Goal: Task Accomplishment & Management: Use online tool/utility

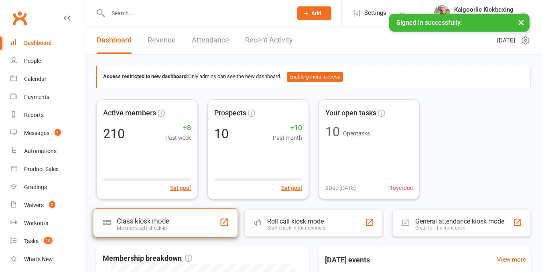
click at [149, 226] on div "Members self check-in" at bounding box center [143, 228] width 52 height 6
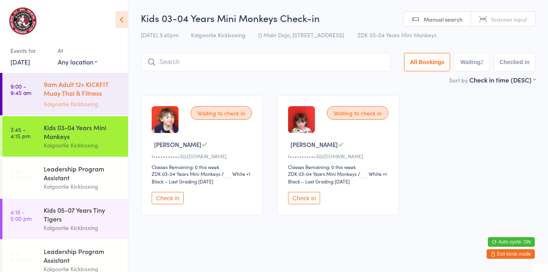
click at [88, 101] on div "Kalgoorlie Kickboxing" at bounding box center [82, 103] width 77 height 9
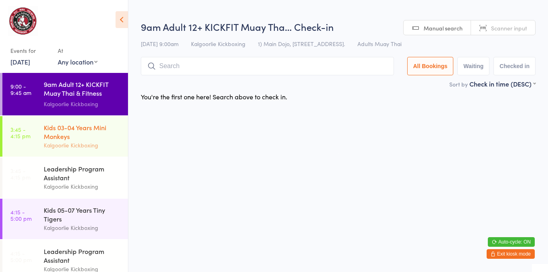
click at [75, 131] on div "Kids 03-04 Years Mini Monkeys" at bounding box center [82, 132] width 77 height 18
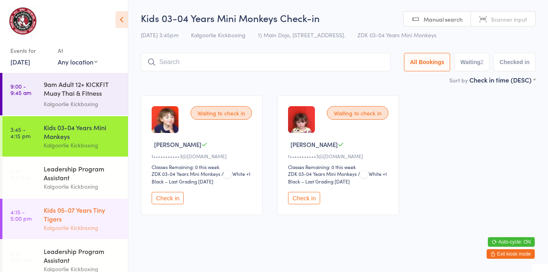
click at [38, 211] on link "4:15 - 5:00 pm Kids 05-07 Years Tiny Tigers Kalgoorlie Kickboxing" at bounding box center [64, 219] width 125 height 40
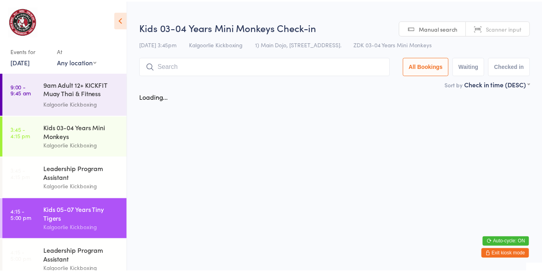
scroll to position [30, 0]
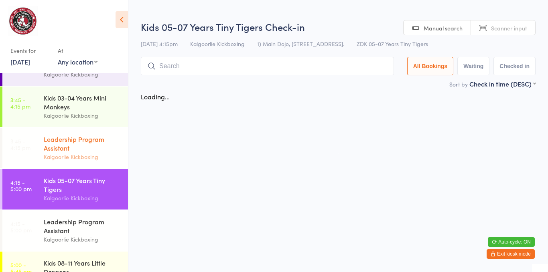
click at [45, 138] on div "Leadership Program Assistant" at bounding box center [82, 144] width 77 height 18
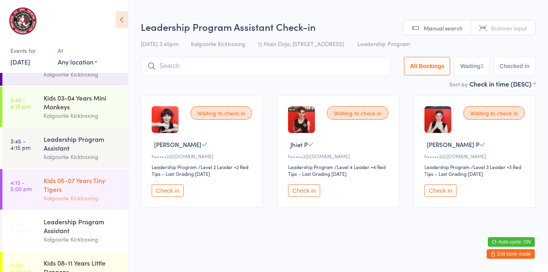
click at [51, 198] on div "Kalgoorlie Kickboxing" at bounding box center [82, 198] width 77 height 9
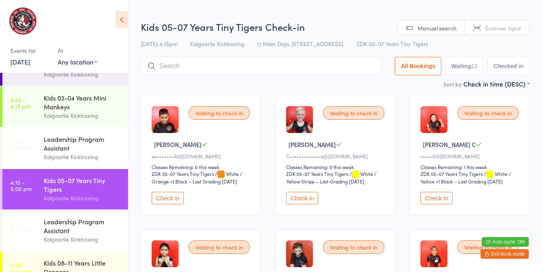
click at [440, 198] on button "Check in" at bounding box center [436, 198] width 32 height 12
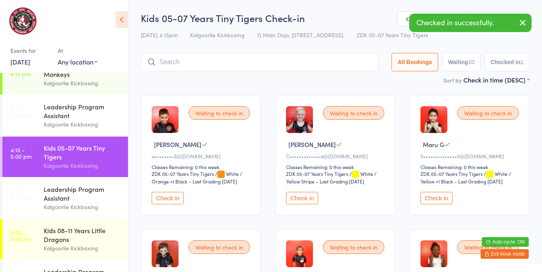
scroll to position [80, 0]
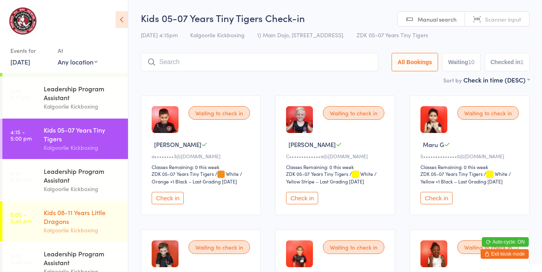
click at [44, 227] on div "Kalgoorlie Kickboxing" at bounding box center [82, 230] width 77 height 9
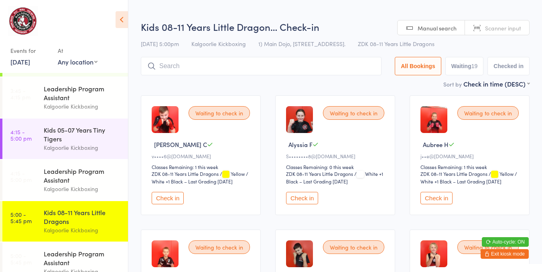
click at [162, 192] on button "Check in" at bounding box center [168, 198] width 32 height 12
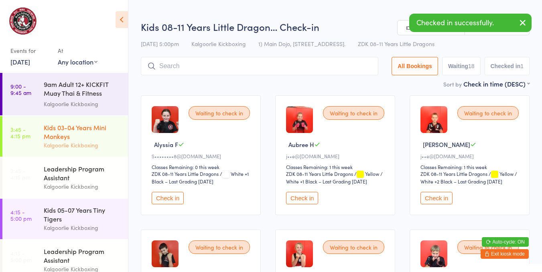
click at [54, 146] on div "Kalgoorlie Kickboxing" at bounding box center [82, 145] width 77 height 9
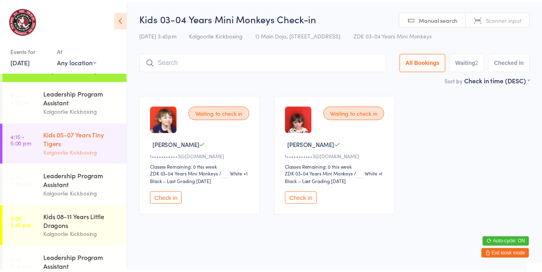
scroll to position [76, 0]
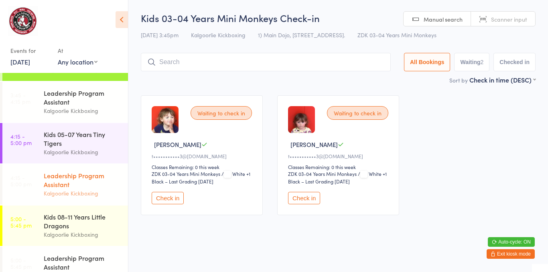
click at [59, 183] on div "Leadership Program Assistant" at bounding box center [82, 180] width 77 height 18
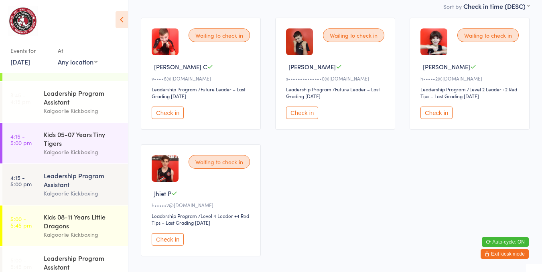
scroll to position [78, 0]
click at [160, 240] on button "Check in" at bounding box center [168, 239] width 32 height 12
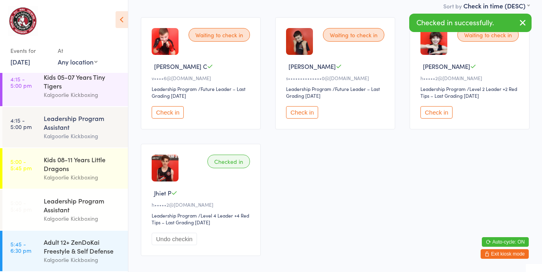
scroll to position [136, 0]
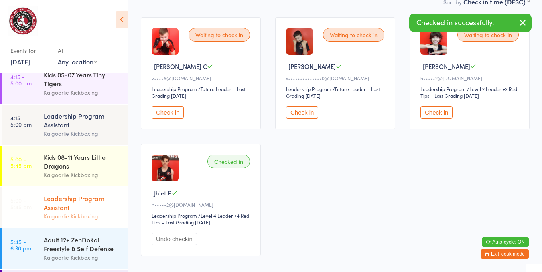
click at [84, 208] on div "Leadership Program Assistant" at bounding box center [82, 203] width 77 height 18
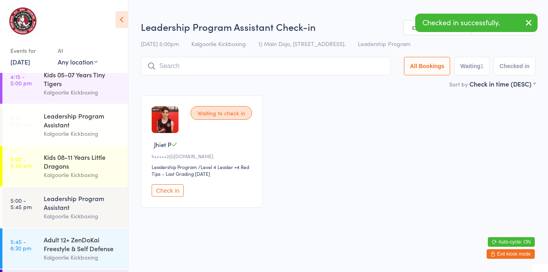
click at [175, 189] on button "Check in" at bounding box center [168, 190] width 32 height 12
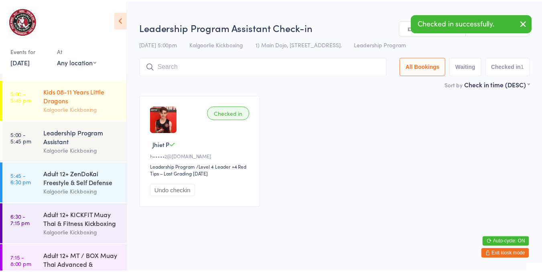
scroll to position [208, 0]
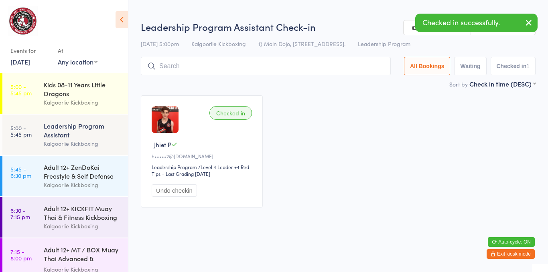
click at [76, 135] on div "Leadership Program Assistant" at bounding box center [82, 130] width 77 height 18
click at [82, 178] on div "Adult 12+ ZenDoKai Freestyle & Self Defense" at bounding box center [82, 172] width 77 height 18
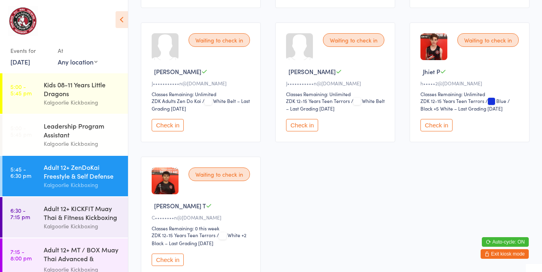
scroll to position [208, 0]
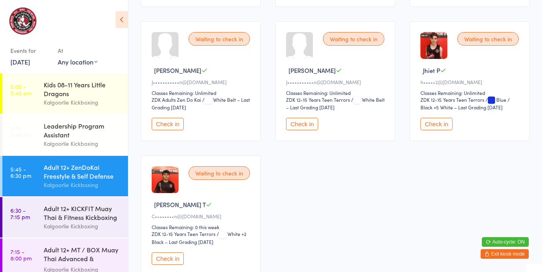
click at [436, 123] on button "Check in" at bounding box center [436, 124] width 32 height 12
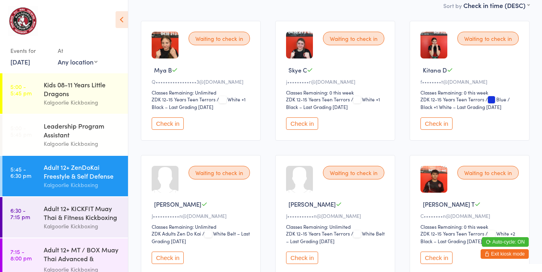
scroll to position [0, 0]
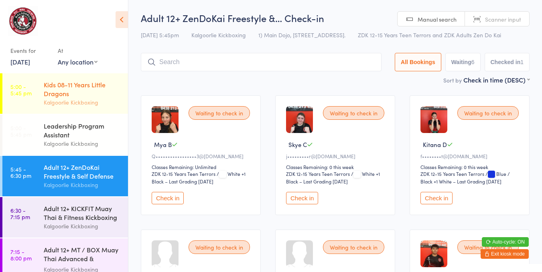
click at [72, 103] on div "Kalgoorlie Kickboxing" at bounding box center [82, 102] width 77 height 9
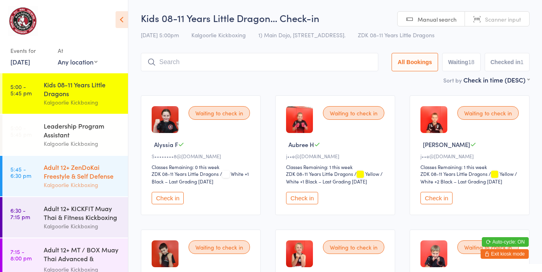
scroll to position [220, 0]
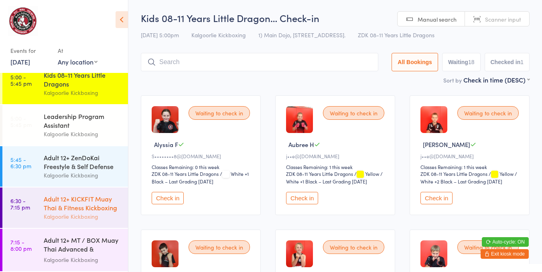
click at [66, 221] on div "Adult 12+ KICKFIT Muay Thai & Fitness Kickboxing Kalgoorlie Kickboxing" at bounding box center [86, 208] width 84 height 40
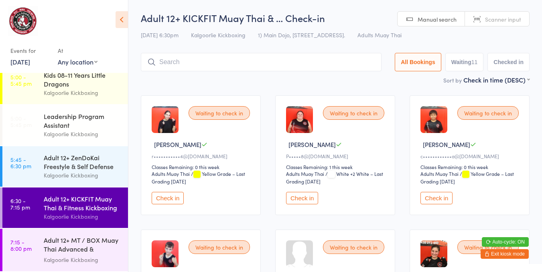
click at [79, 208] on div "Adult 12+ KICKFIT Muay Thai & Fitness Kickboxing" at bounding box center [82, 203] width 77 height 18
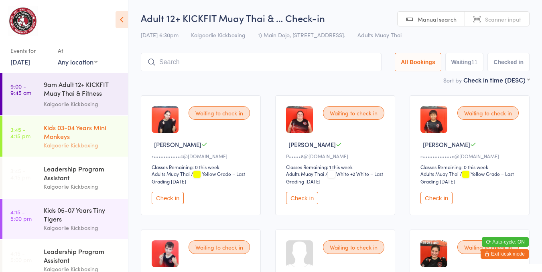
click at [71, 124] on div "Kids 03-04 Years Mini Monkeys" at bounding box center [82, 132] width 77 height 18
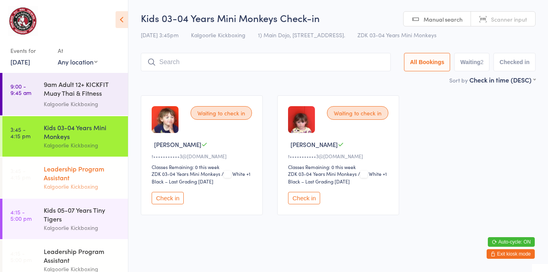
click at [56, 174] on div "Leadership Program Assistant" at bounding box center [82, 173] width 77 height 18
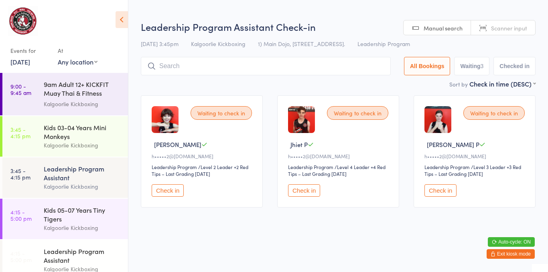
click at [435, 187] on button "Check in" at bounding box center [440, 190] width 32 height 12
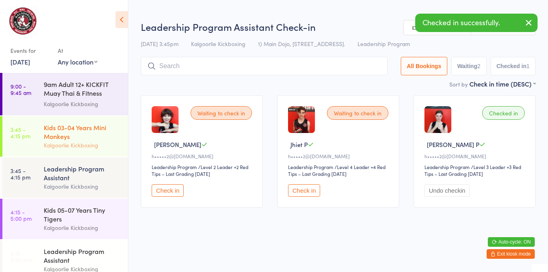
click at [35, 142] on link "3:45 - 4:15 pm Kids 03-04 Years Mini Monkeys Kalgoorlie Kickboxing" at bounding box center [64, 136] width 125 height 40
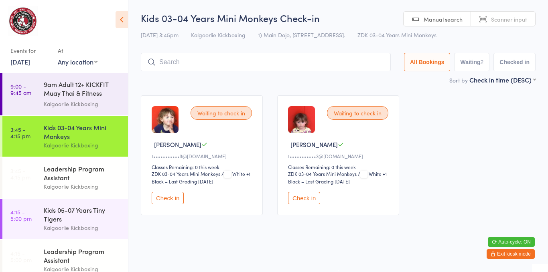
click at [169, 192] on button "Check in" at bounding box center [168, 198] width 32 height 12
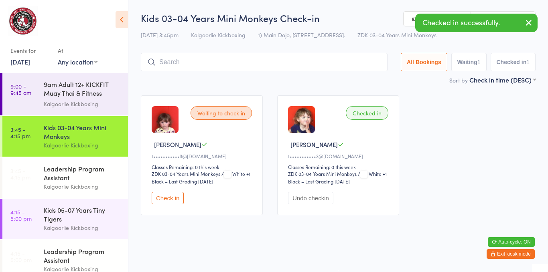
click at [178, 192] on button "Check in" at bounding box center [168, 198] width 32 height 12
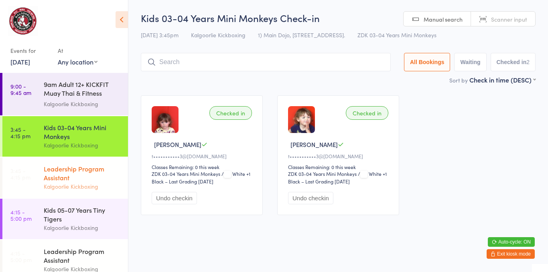
click at [53, 180] on div "Leadership Program Assistant" at bounding box center [82, 173] width 77 height 18
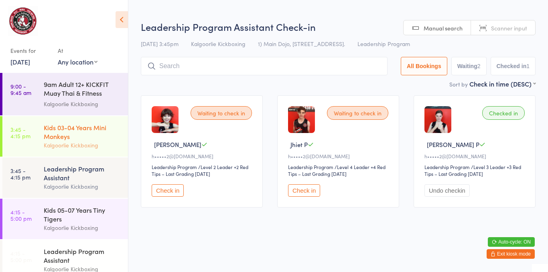
click at [90, 135] on div "Kids 03-04 Years Mini Monkeys" at bounding box center [82, 132] width 77 height 18
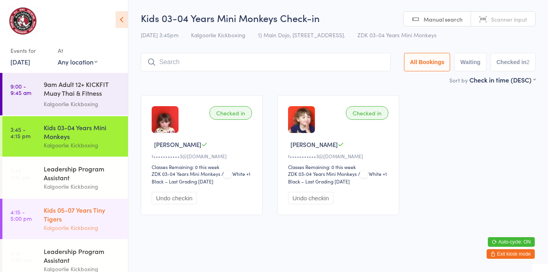
click at [33, 223] on link "4:15 - 5:00 pm Kids 05-07 Years Tiny Tigers Kalgoorlie Kickboxing" at bounding box center [64, 219] width 125 height 40
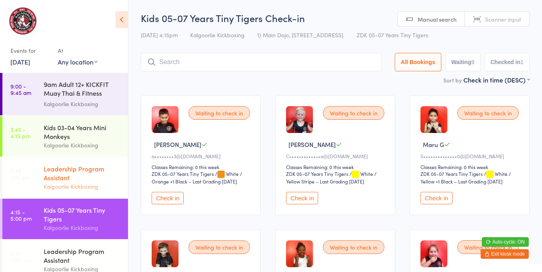
click at [89, 176] on div "Leadership Program Assistant" at bounding box center [82, 173] width 77 height 18
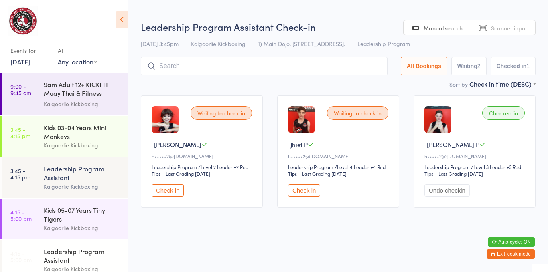
click at [303, 186] on button "Check in" at bounding box center [304, 190] width 32 height 12
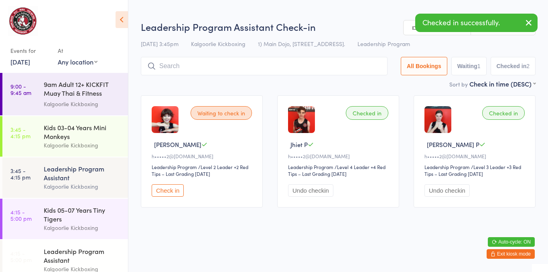
click at [176, 195] on button "Check in" at bounding box center [168, 190] width 32 height 12
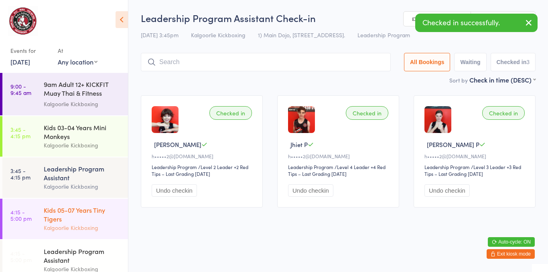
click at [43, 214] on link "4:15 - 5:00 pm Kids 05-07 Years Tiny Tigers Kalgoorlie Kickboxing" at bounding box center [64, 219] width 125 height 40
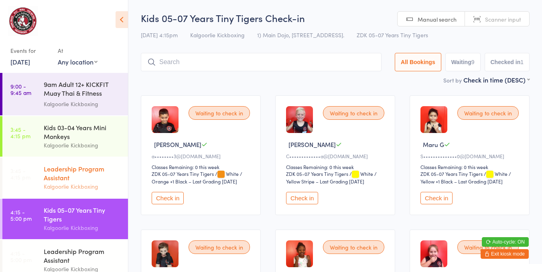
click at [69, 175] on div "Leadership Program Assistant" at bounding box center [82, 173] width 77 height 18
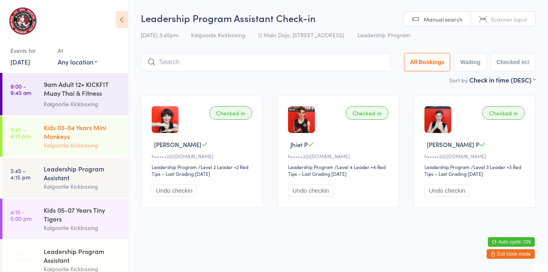
click at [78, 142] on div "Kalgoorlie Kickboxing" at bounding box center [82, 145] width 77 height 9
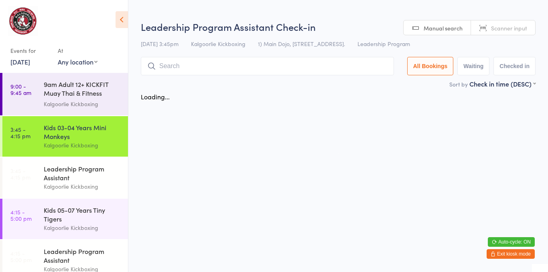
click at [160, 185] on html "You have now entered Kiosk Mode. Members will be able to check themselves in us…" at bounding box center [274, 136] width 548 height 272
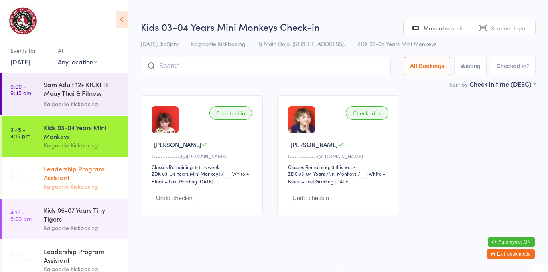
click at [37, 179] on link "3:45 - 4:15 pm Leadership Program Assistant Kalgoorlie Kickboxing" at bounding box center [64, 178] width 125 height 40
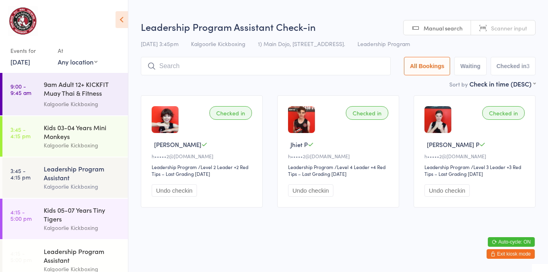
click at [160, 189] on button "Undo checkin" at bounding box center [174, 190] width 45 height 12
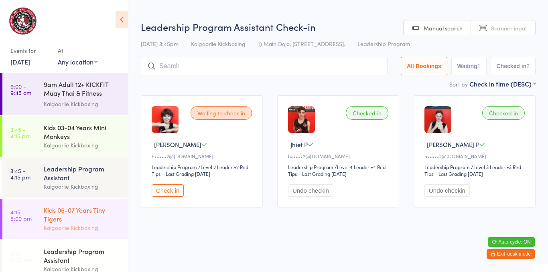
click at [75, 210] on div "Kids 05-07 Years Tiny Tigers" at bounding box center [82, 215] width 77 height 18
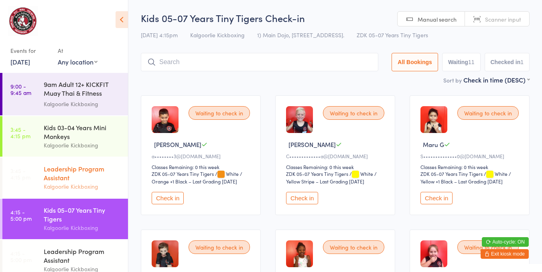
click at [65, 170] on div "Leadership Program Assistant" at bounding box center [82, 173] width 77 height 18
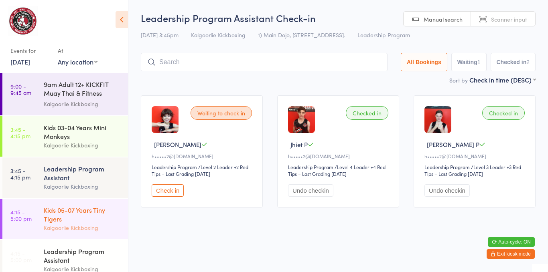
click at [52, 217] on div "Kids 05-07 Years Tiny Tigers" at bounding box center [82, 215] width 77 height 18
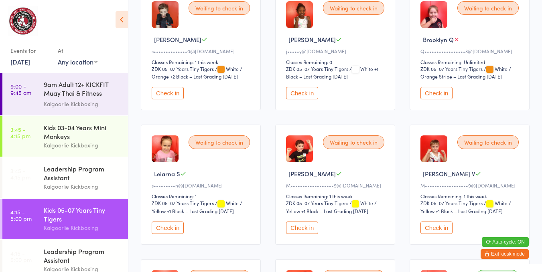
scroll to position [238, 0]
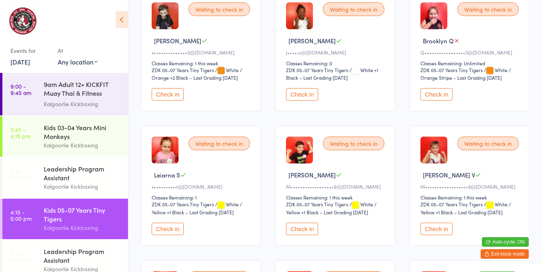
click at [167, 223] on button "Check in" at bounding box center [168, 229] width 32 height 12
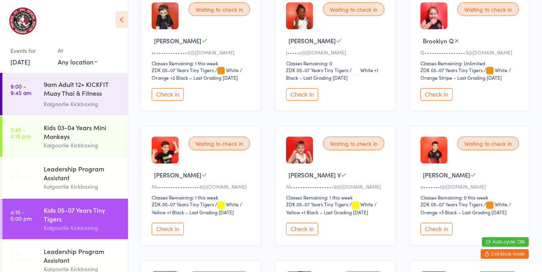
click at [310, 227] on button "Check in" at bounding box center [302, 229] width 32 height 12
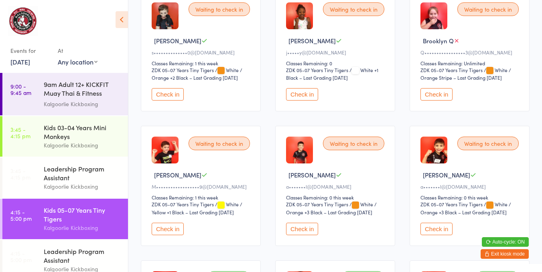
click at [433, 88] on button "Check in" at bounding box center [436, 94] width 32 height 12
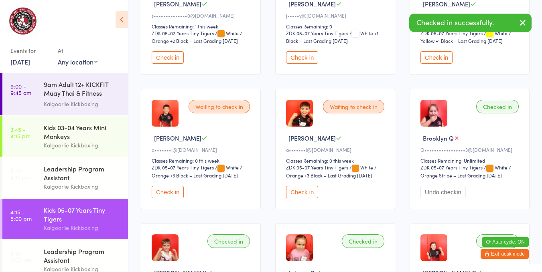
scroll to position [275, 0]
click at [404, 155] on div "Waiting to check in Jonathan B a••••••••3@gmail.com Classes Remaining: 0 this w…" at bounding box center [335, 82] width 403 height 538
click at [404, 148] on div "Waiting to check in Jonathan B a••••••••3@gmail.com Classes Remaining: 0 this w…" at bounding box center [335, 82] width 403 height 538
click at [404, 141] on div "Waiting to check in Jonathan B a••••••••3@gmail.com Classes Remaining: 0 this w…" at bounding box center [335, 82] width 403 height 538
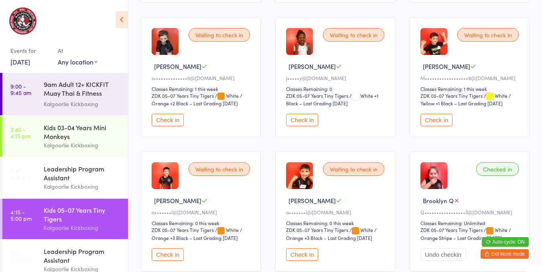
scroll to position [212, 0]
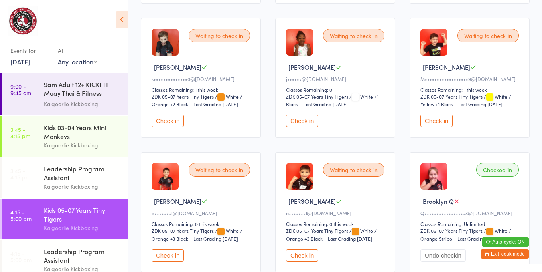
click at [196, 267] on div "Waiting to check in Nico V a•••••••l@gmail.com Classes Remaining: 0 this week Z…" at bounding box center [201, 212] width 120 height 120
click at [447, 107] on div "Waiting to check in Owen V M••••••••••••••••••9@gmail.com Classes Remaining: 1 …" at bounding box center [469, 78] width 120 height 120
click at [443, 118] on button "Check in" at bounding box center [436, 121] width 32 height 12
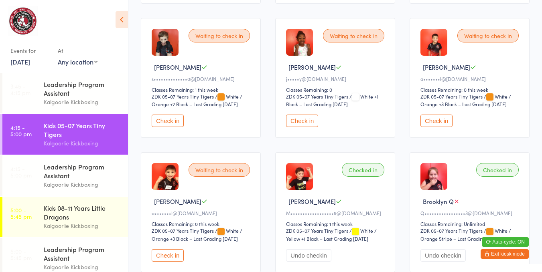
scroll to position [85, 0]
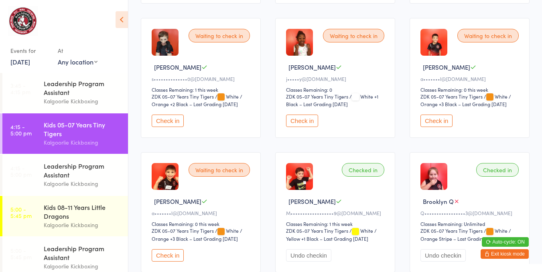
click at [49, 214] on div "Kids 08-11 Years Little Dragons" at bounding box center [82, 212] width 77 height 18
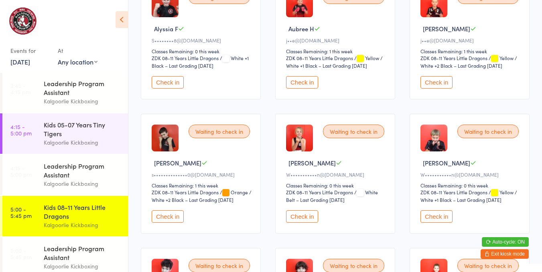
click at [165, 42] on div "S••••••••8@outlook.com" at bounding box center [202, 40] width 101 height 7
click at [179, 176] on div "s••••••••••••••0@yahoo.com.au" at bounding box center [202, 174] width 101 height 7
click at [185, 175] on div "s••••••••••••••0@yahoo.com.au" at bounding box center [202, 174] width 101 height 7
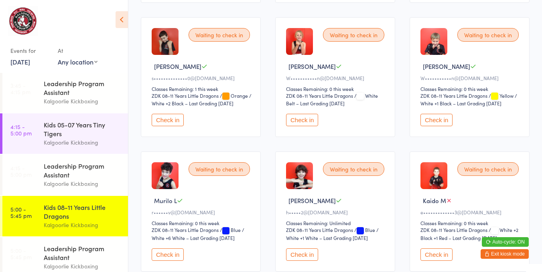
scroll to position [215, 0]
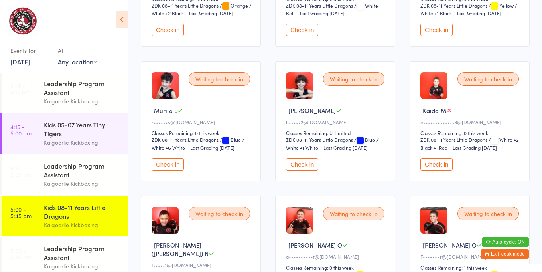
click at [217, 63] on div "Waiting to check in Murilo L r••••••v@gmail.com Classes Remaining: 0 this week …" at bounding box center [201, 121] width 120 height 120
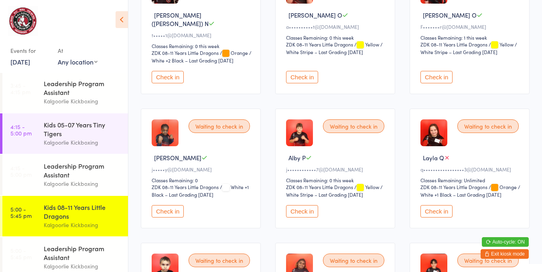
scroll to position [547, 0]
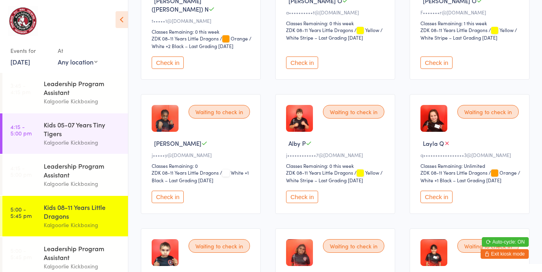
click at [435, 191] on button "Check in" at bounding box center [436, 197] width 32 height 12
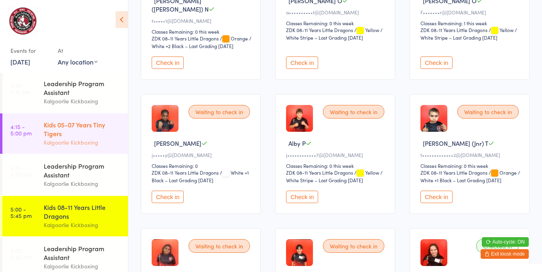
click at [43, 138] on link "4:15 - 5:00 pm Kids 05-07 Years Tiny Tigers Kalgoorlie Kickboxing" at bounding box center [64, 133] width 125 height 40
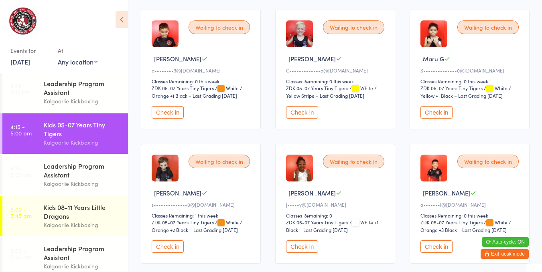
scroll to position [77, 0]
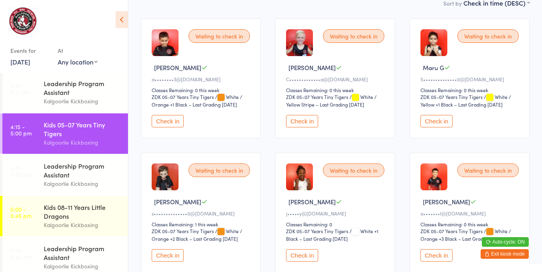
click at [435, 124] on button "Check in" at bounding box center [436, 121] width 32 height 12
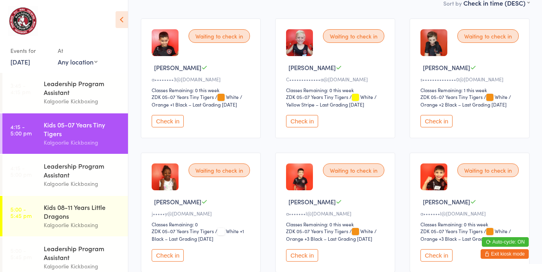
click at [174, 252] on button "Check in" at bounding box center [168, 255] width 32 height 12
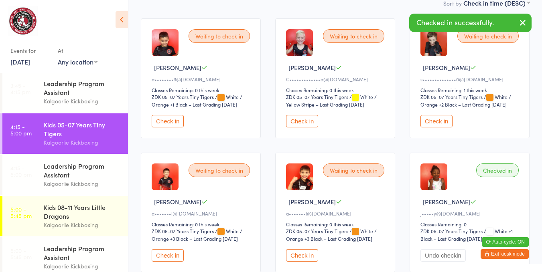
click at [172, 254] on button "Check in" at bounding box center [168, 255] width 32 height 12
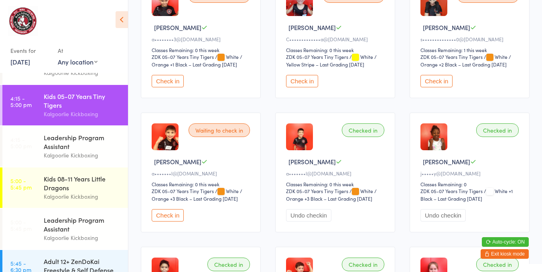
scroll to position [117, 0]
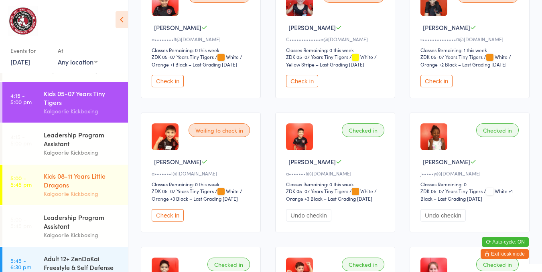
click at [109, 184] on div "Kids 08-11 Years Little Dragons" at bounding box center [82, 181] width 77 height 18
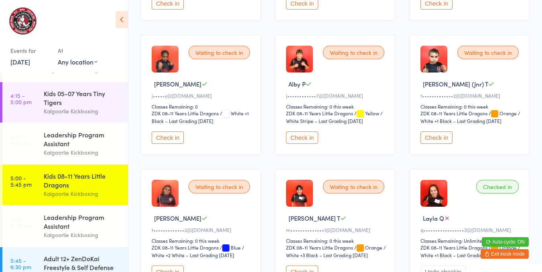
scroll to position [478, 0]
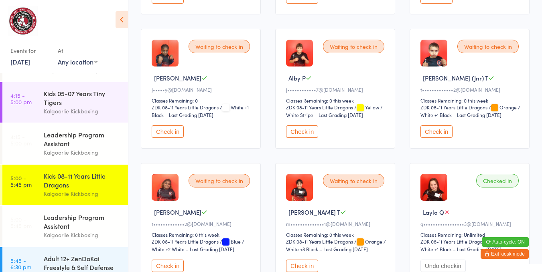
click at [170, 125] on button "Check in" at bounding box center [168, 131] width 32 height 12
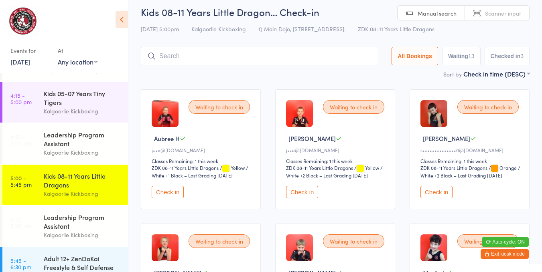
scroll to position [0, 0]
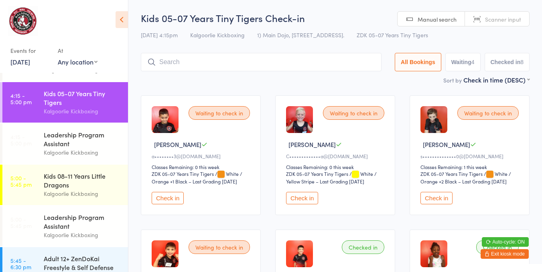
click at [302, 186] on div "Waiting to check in Curtis C C•••••••••••••a@gmail.com Classes Remaining: 0 thi…" at bounding box center [335, 155] width 120 height 120
click at [299, 196] on button "Check in" at bounding box center [302, 198] width 32 height 12
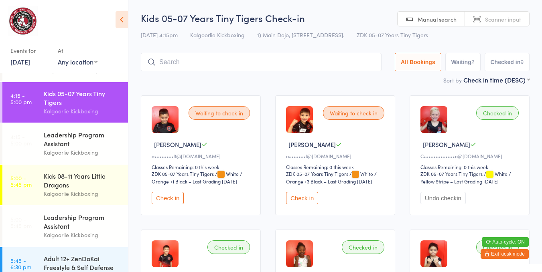
click at [296, 194] on button "Check in" at bounding box center [302, 198] width 32 height 12
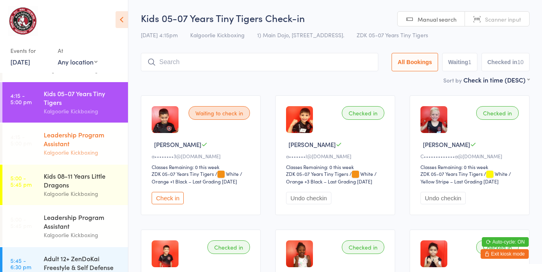
click at [70, 147] on div "Leadership Program Assistant" at bounding box center [82, 139] width 77 height 18
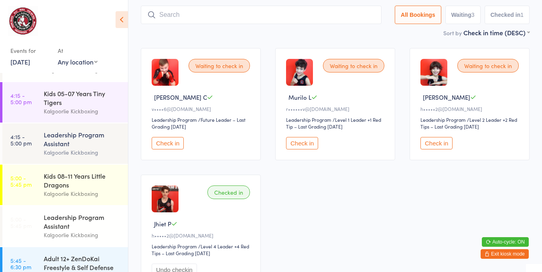
scroll to position [46, 0]
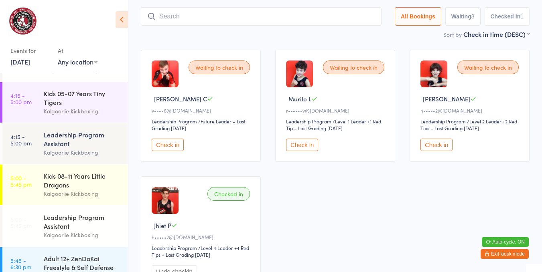
click at [70, 145] on div "Leadership Program Assistant" at bounding box center [82, 139] width 77 height 18
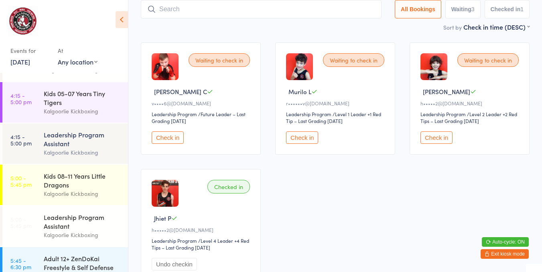
scroll to position [53, 0]
click at [164, 134] on button "Check in" at bounding box center [168, 137] width 32 height 12
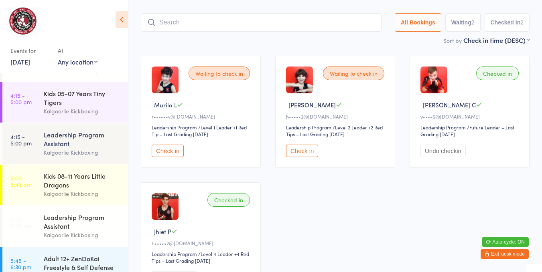
scroll to position [0, 0]
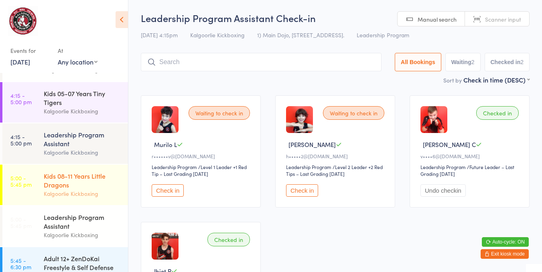
click at [23, 196] on link "5:00 - 5:45 pm Kids 08-11 Years Little Dragons Kalgoorlie Kickboxing" at bounding box center [64, 185] width 125 height 40
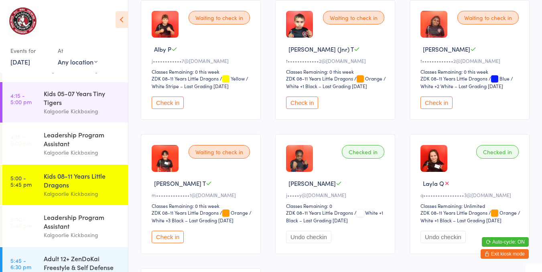
scroll to position [513, 0]
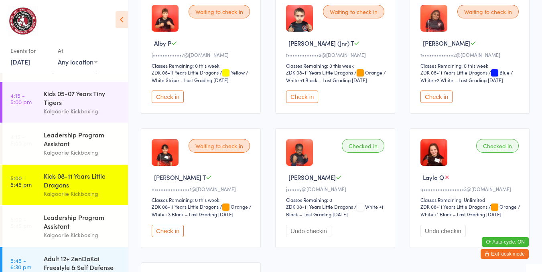
click at [164, 203] on div "Waiting to check in Evleen Kaur T m••••••••••••••1@gmail.com Classes Remaining:…" at bounding box center [201, 188] width 120 height 120
click at [161, 225] on button "Check in" at bounding box center [168, 231] width 32 height 12
click at [171, 91] on button "Check in" at bounding box center [168, 97] width 32 height 12
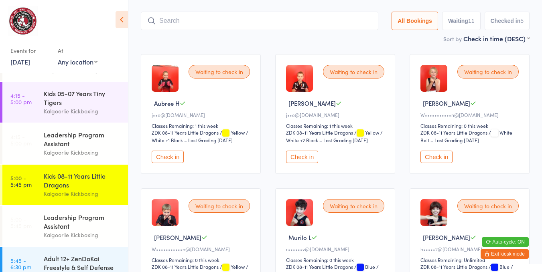
scroll to position [32, 0]
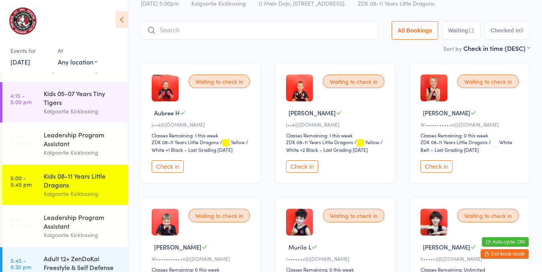
click at [302, 164] on button "Check in" at bounding box center [302, 166] width 32 height 12
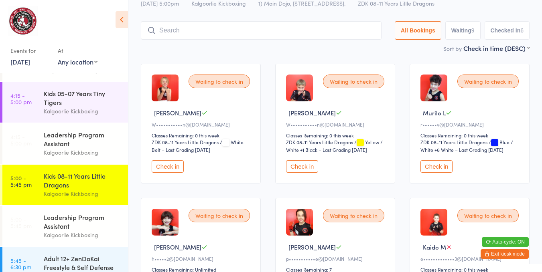
click at [425, 160] on button "Check in" at bounding box center [436, 166] width 32 height 12
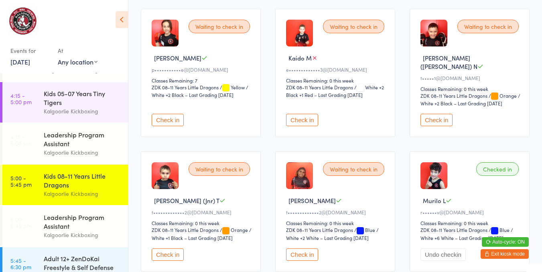
scroll to position [246, 0]
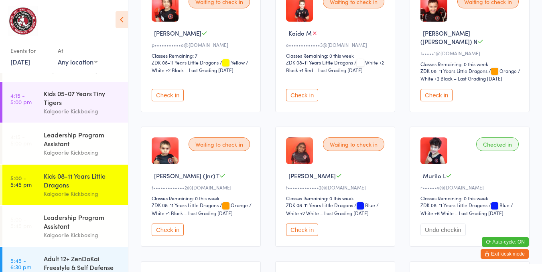
click at [160, 224] on button "Check in" at bounding box center [168, 230] width 32 height 12
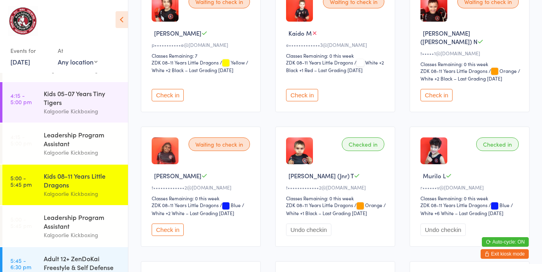
click at [166, 224] on button "Check in" at bounding box center [168, 230] width 32 height 12
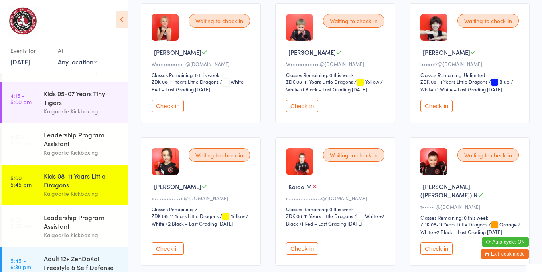
scroll to position [101, 0]
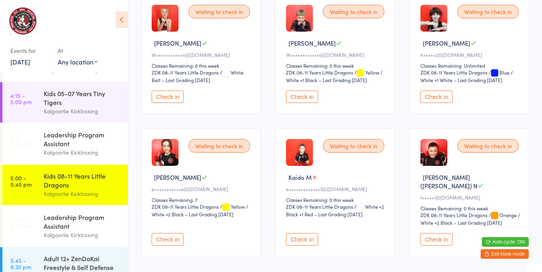
click at [431, 239] on div "Waiting to check in Zach (Zachariah) N t•••••1@gmail.com Classes Remaining: 0 t…" at bounding box center [469, 192] width 120 height 128
click at [435, 233] on button "Check in" at bounding box center [436, 239] width 32 height 12
click at [167, 233] on button "Check in" at bounding box center [168, 239] width 32 height 12
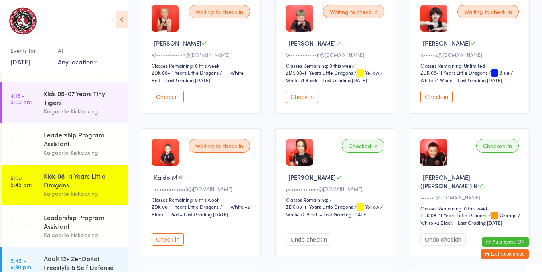
click at [175, 93] on button "Check in" at bounding box center [168, 97] width 32 height 12
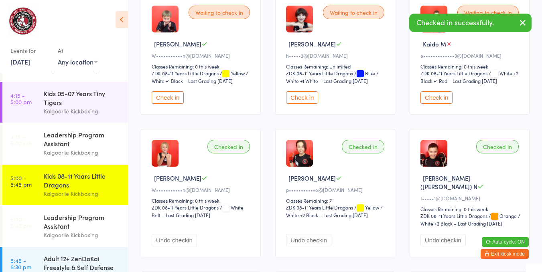
scroll to position [91, 0]
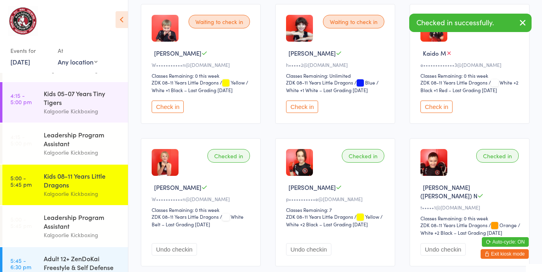
click at [170, 107] on button "Check in" at bounding box center [168, 107] width 32 height 12
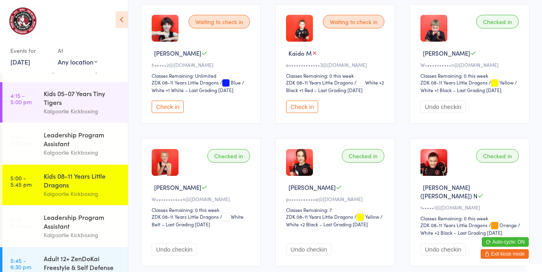
click at [99, 187] on div "Kids 08-11 Years Little Dragons" at bounding box center [82, 181] width 77 height 18
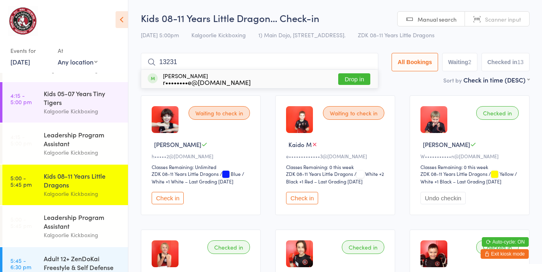
type input "13231"
click at [351, 79] on button "Drop in" at bounding box center [354, 79] width 32 height 12
